Goal: Task Accomplishment & Management: Use online tool/utility

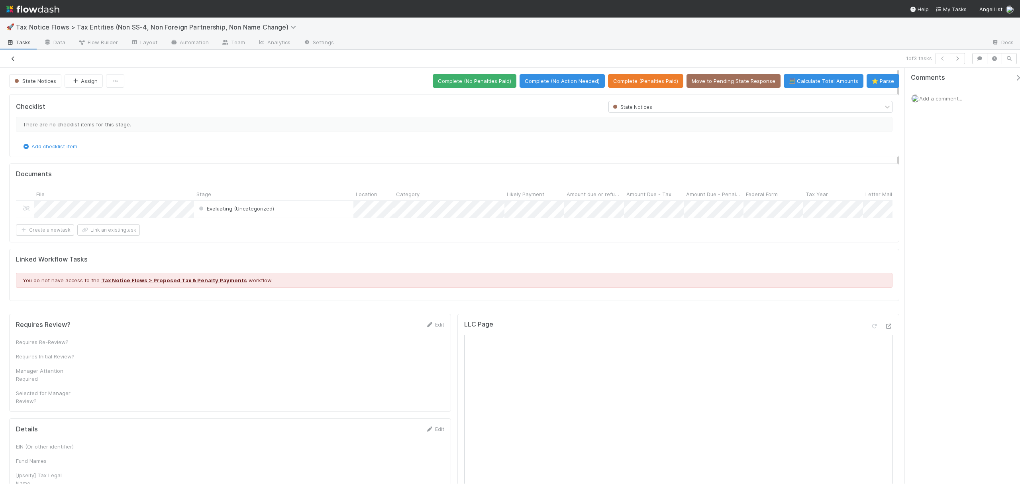
drag, startPoint x: 0, startPoint y: 0, endPoint x: 9, endPoint y: 55, distance: 55.7
click at [9, 55] on link at bounding box center [13, 59] width 8 height 8
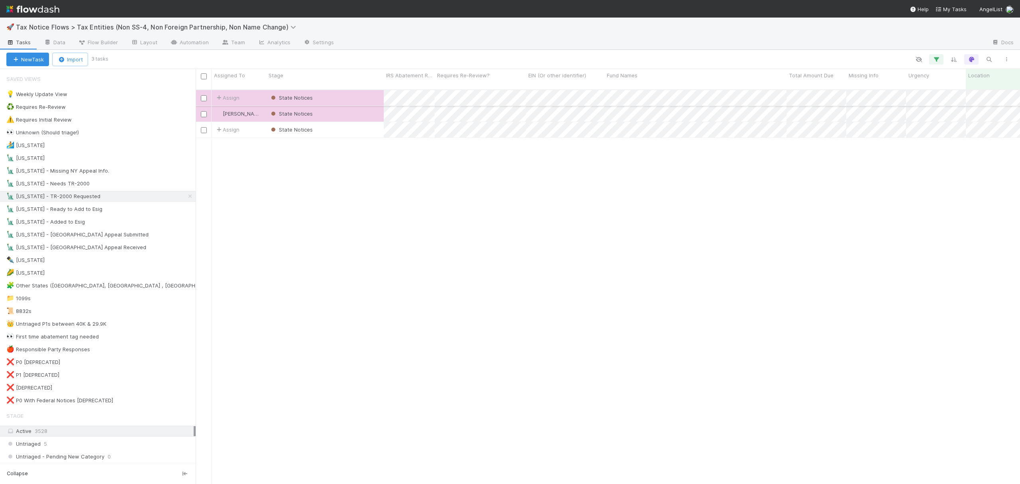
scroll to position [392, 816]
click at [101, 111] on div "♻️ Requires Re-Review 20" at bounding box center [100, 107] width 189 height 10
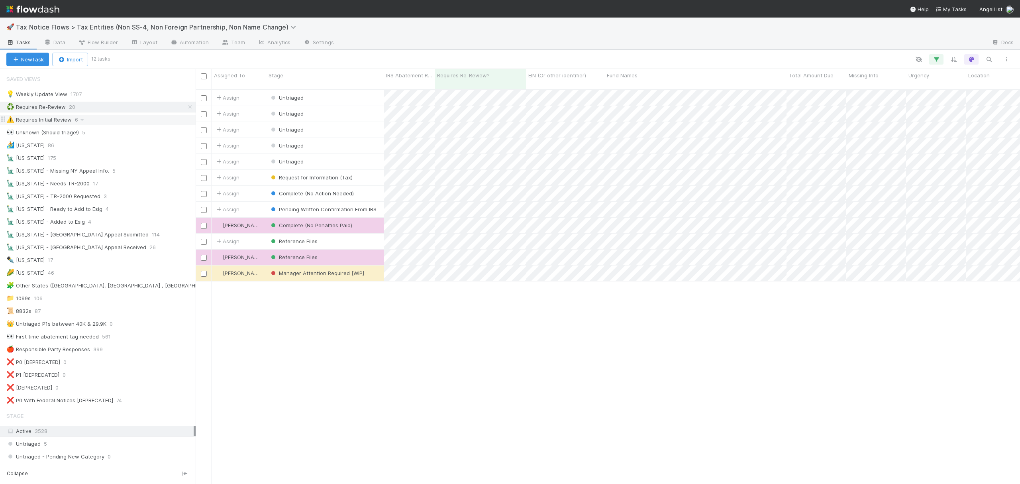
click at [108, 121] on div "⚠️ Requires Initial Review 6" at bounding box center [100, 120] width 189 height 10
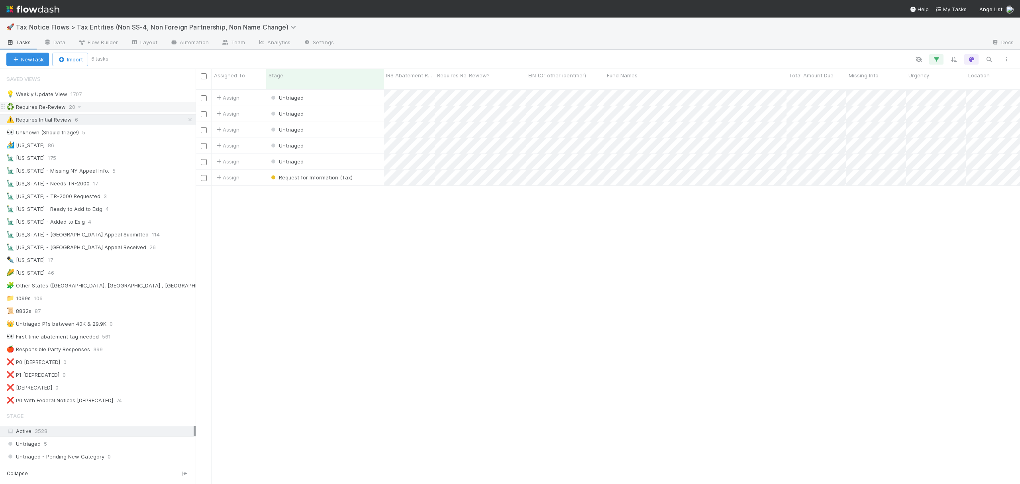
scroll to position [392, 816]
click at [112, 109] on div "♻️ Requires Re-Review 20" at bounding box center [100, 107] width 189 height 10
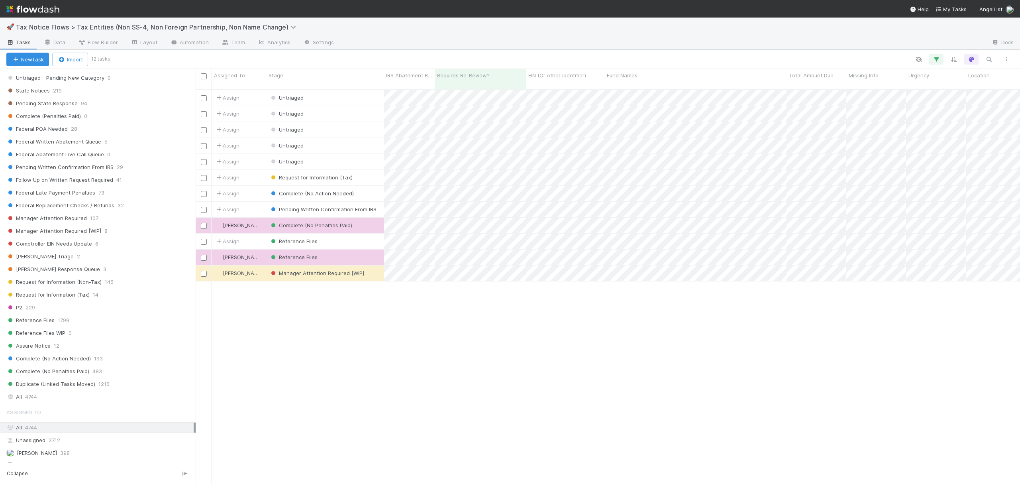
scroll to position [380, 0]
click at [41, 400] on div "All 4744" at bounding box center [99, 395] width 187 height 10
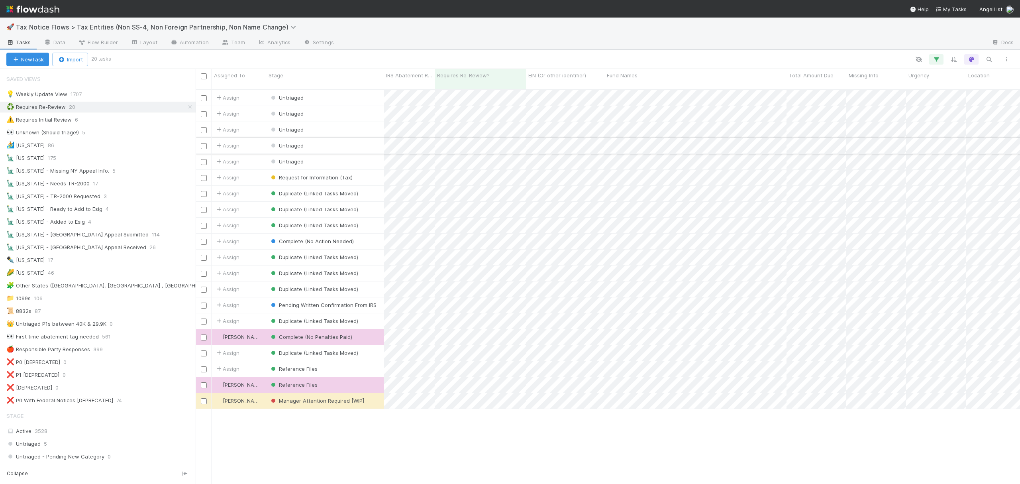
scroll to position [392, 816]
click at [112, 133] on div "👀 Unknown (Should triage!) 5" at bounding box center [100, 133] width 189 height 10
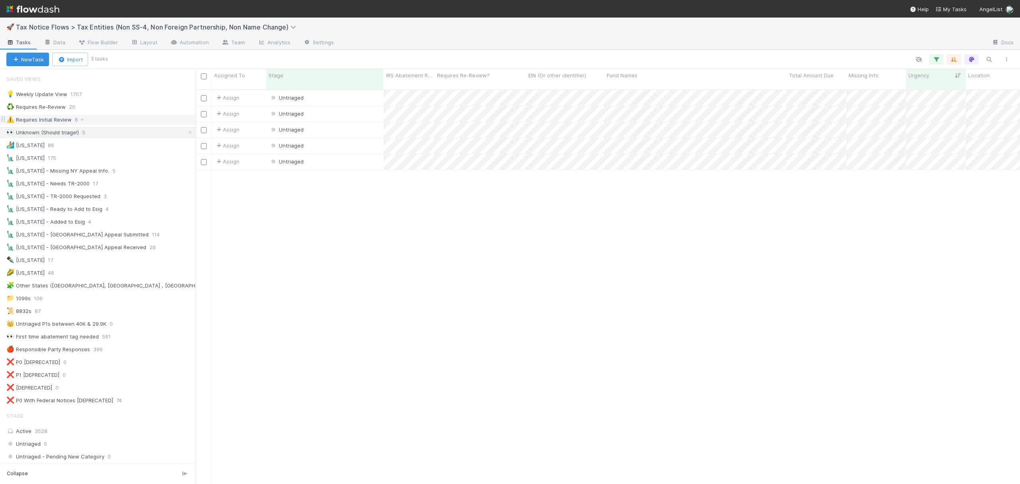
click at [96, 123] on div "⚠️ Requires Initial Review 6" at bounding box center [100, 120] width 189 height 10
click at [114, 110] on div "♻️ Requires Re-Review 20" at bounding box center [100, 107] width 189 height 10
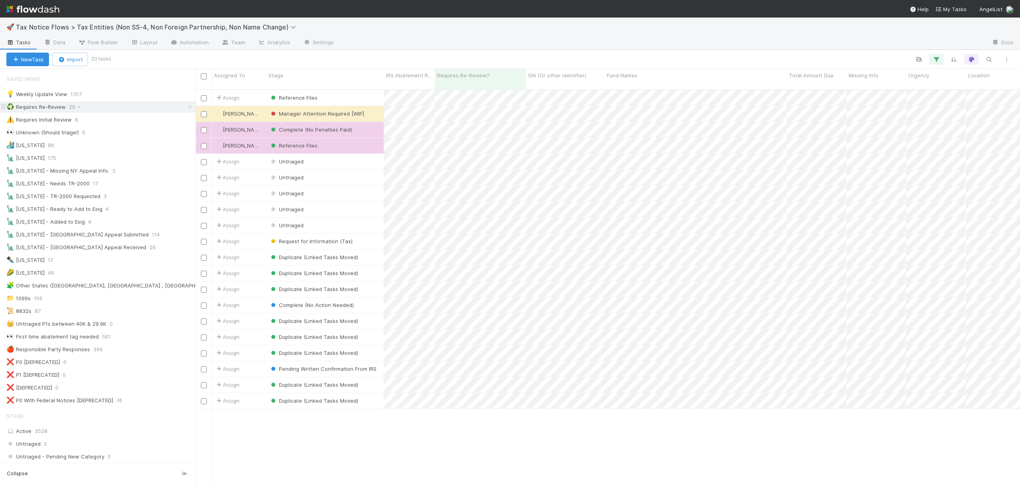
scroll to position [392, 816]
